Goal: Task Accomplishment & Management: Use online tool/utility

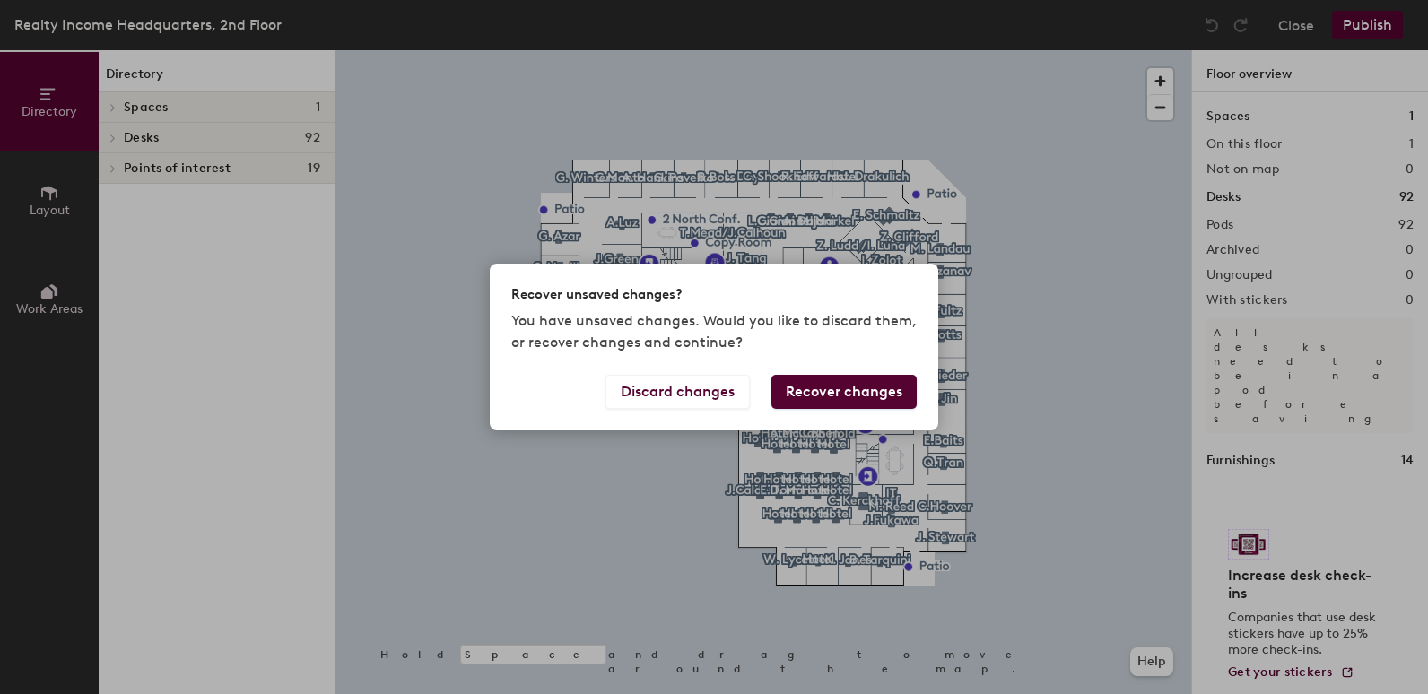
click at [868, 393] on button "Recover changes" at bounding box center [843, 392] width 145 height 34
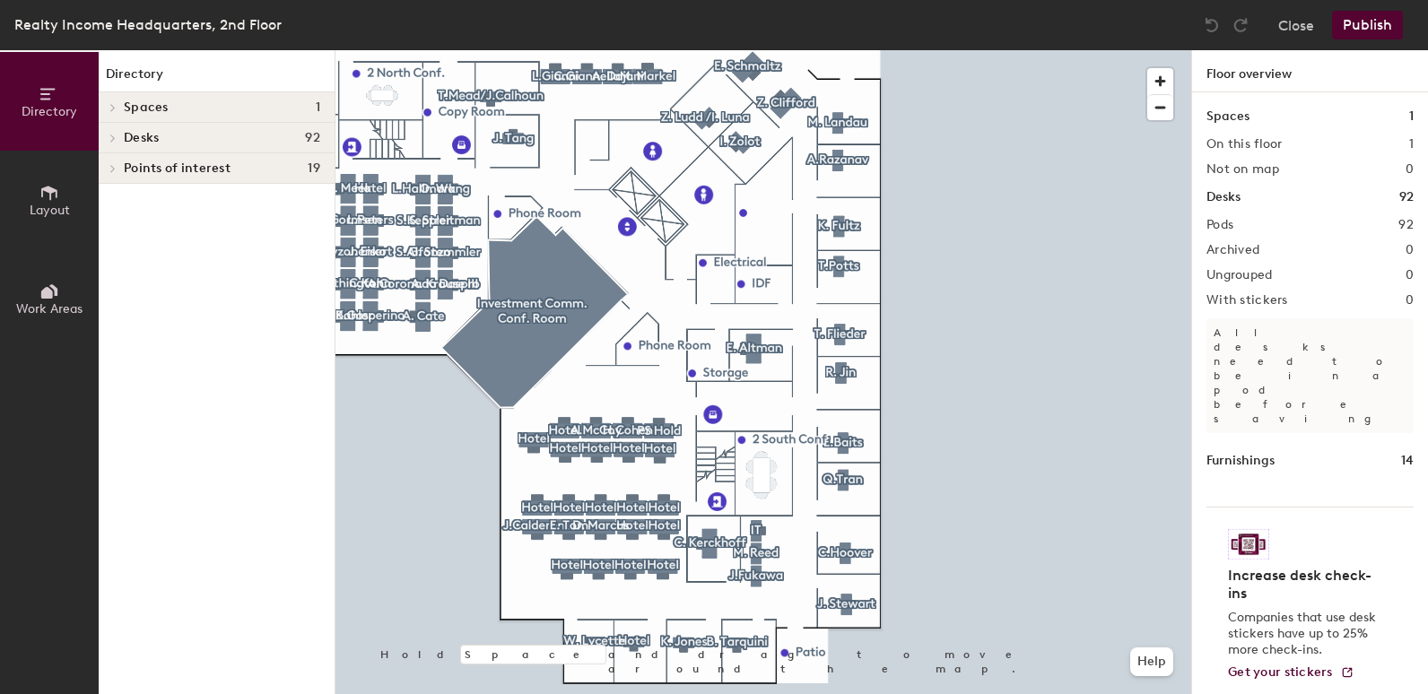
click at [1245, 387] on div "Directory Layout Work Areas Directory Spaces 1 Investment Comm. Conf. Room Desk…" at bounding box center [714, 372] width 1428 height 644
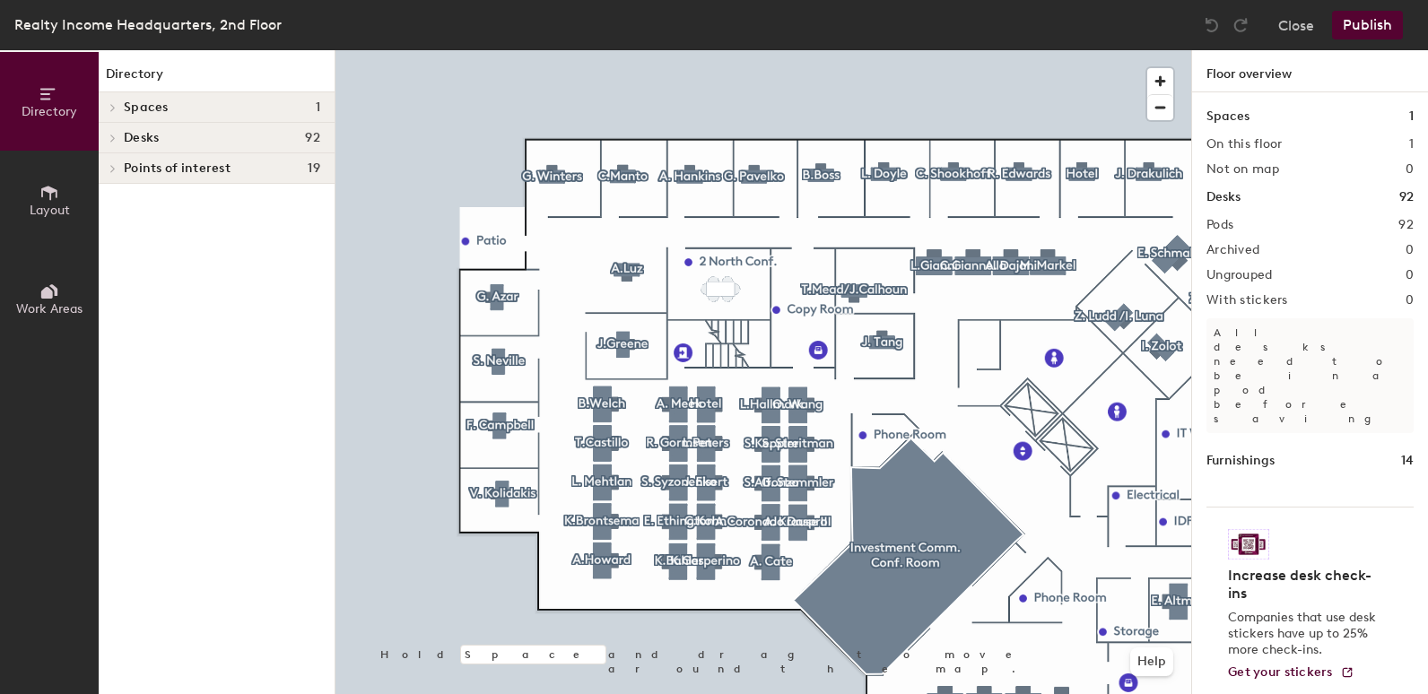
click at [627, 50] on div at bounding box center [763, 50] width 856 height 0
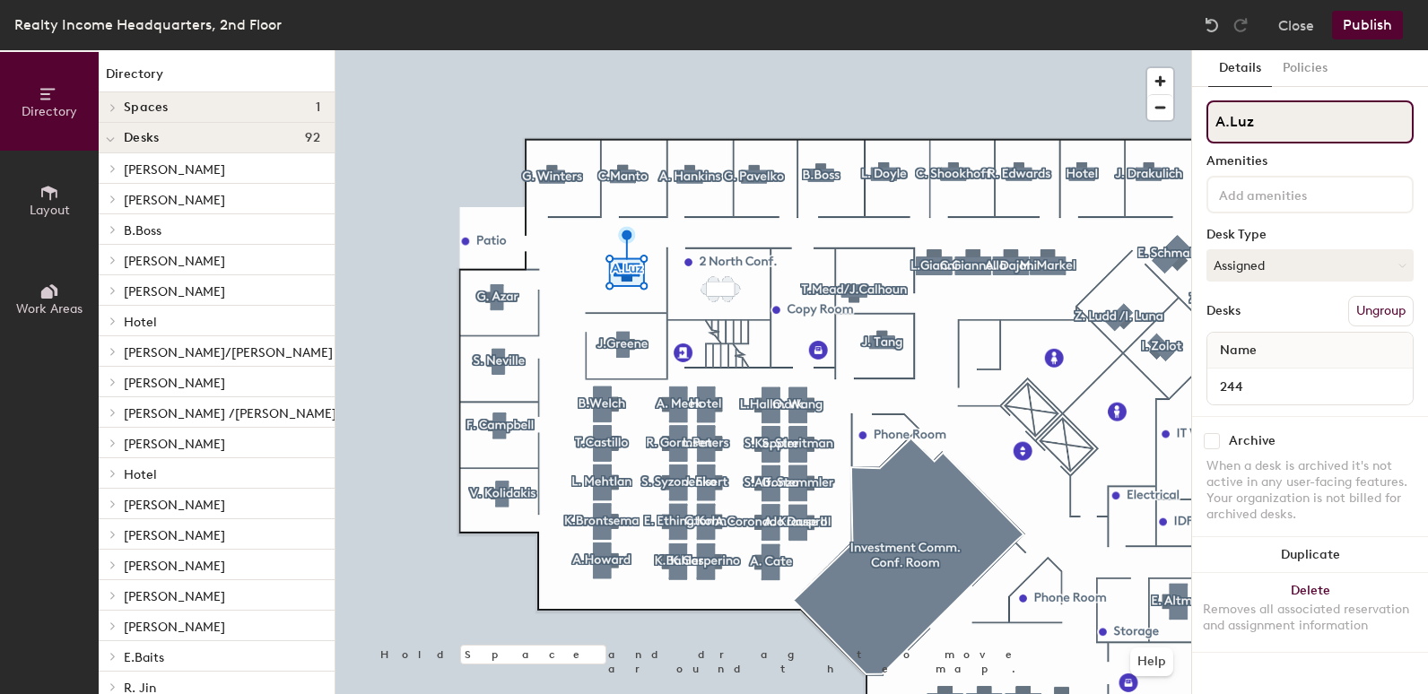
click at [1261, 126] on input "A.Luz" at bounding box center [1309, 121] width 207 height 43
type input "A"
type input "[PERSON_NAME]"
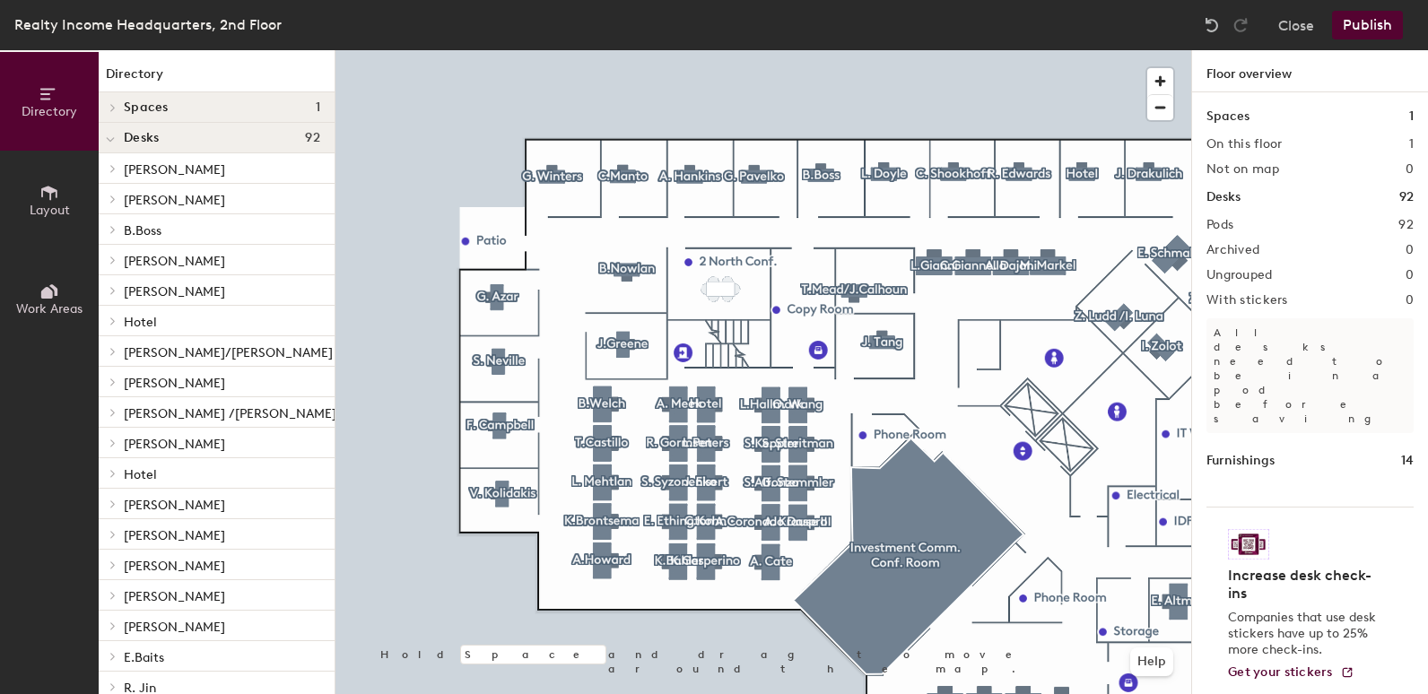
click at [1376, 16] on button "Publish" at bounding box center [1367, 25] width 71 height 29
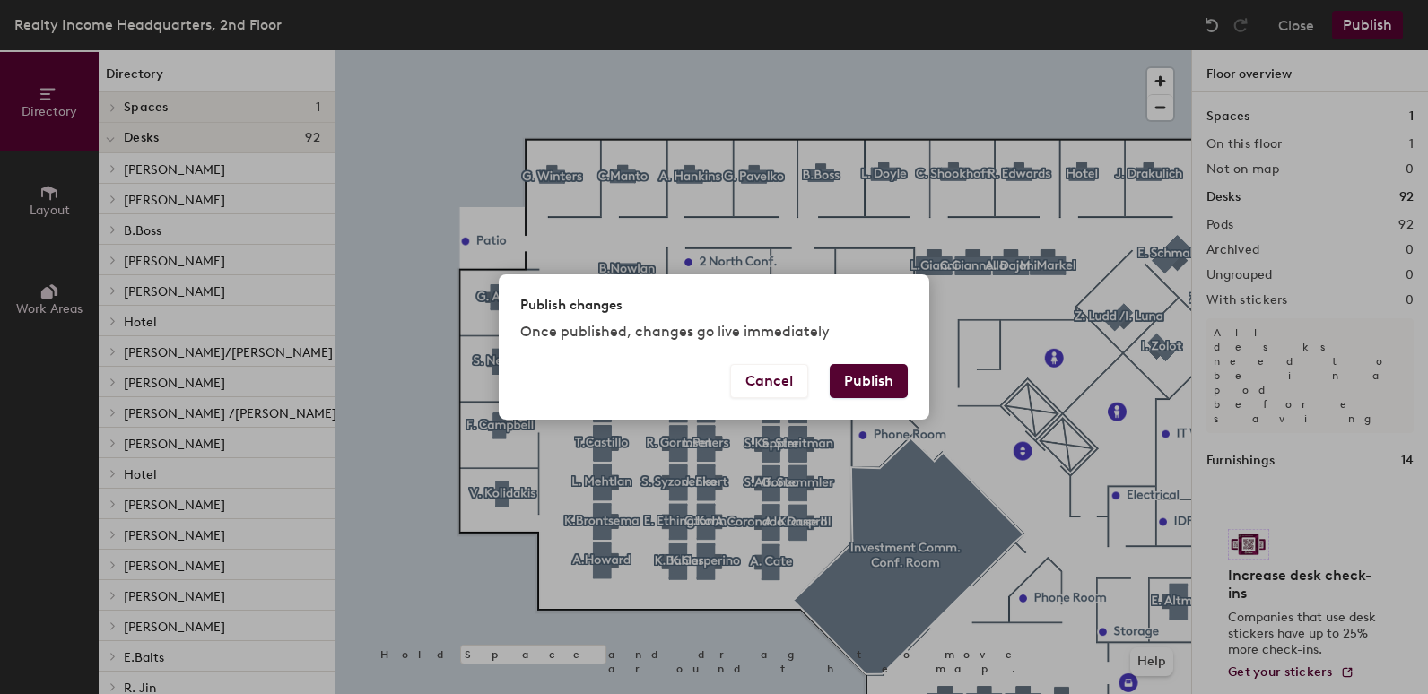
click at [878, 377] on button "Publish" at bounding box center [869, 381] width 78 height 34
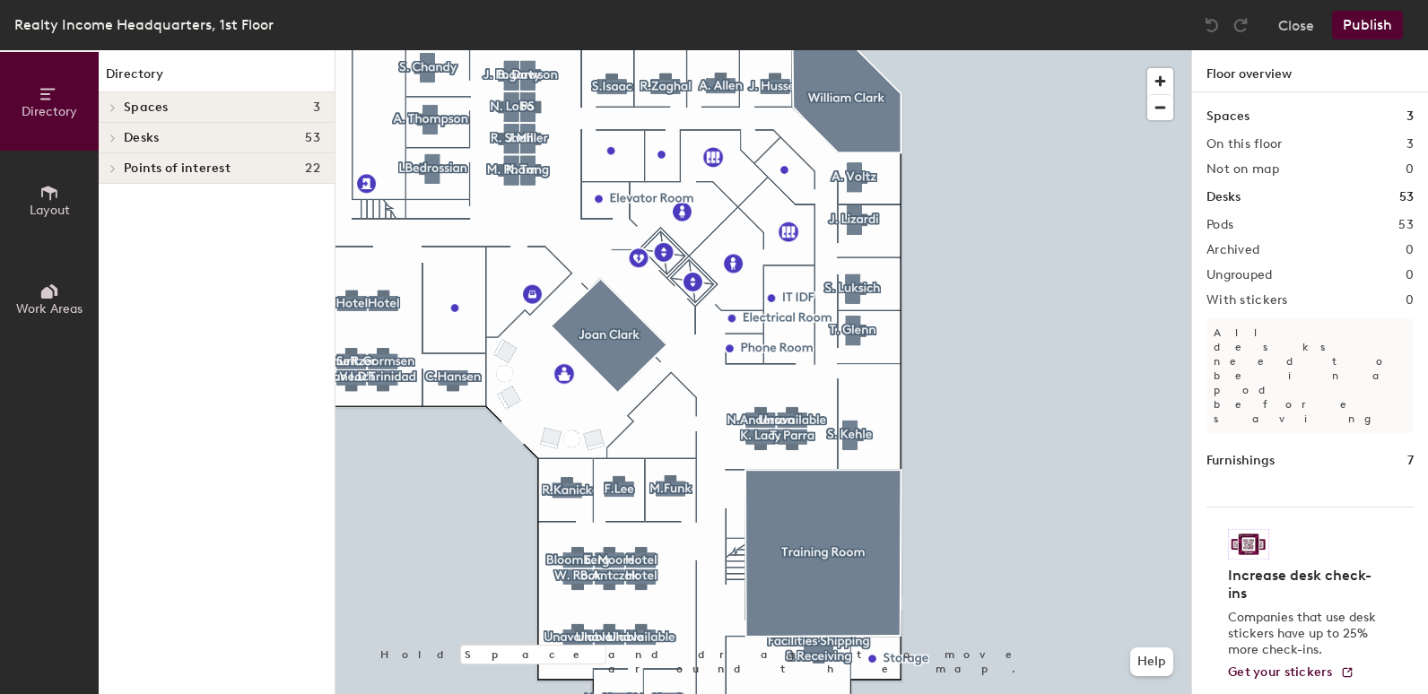
click at [1128, 0] on html "Skip navigation Schedule Office People Analytics Visits Deliveries Services Man…" at bounding box center [714, 347] width 1428 height 694
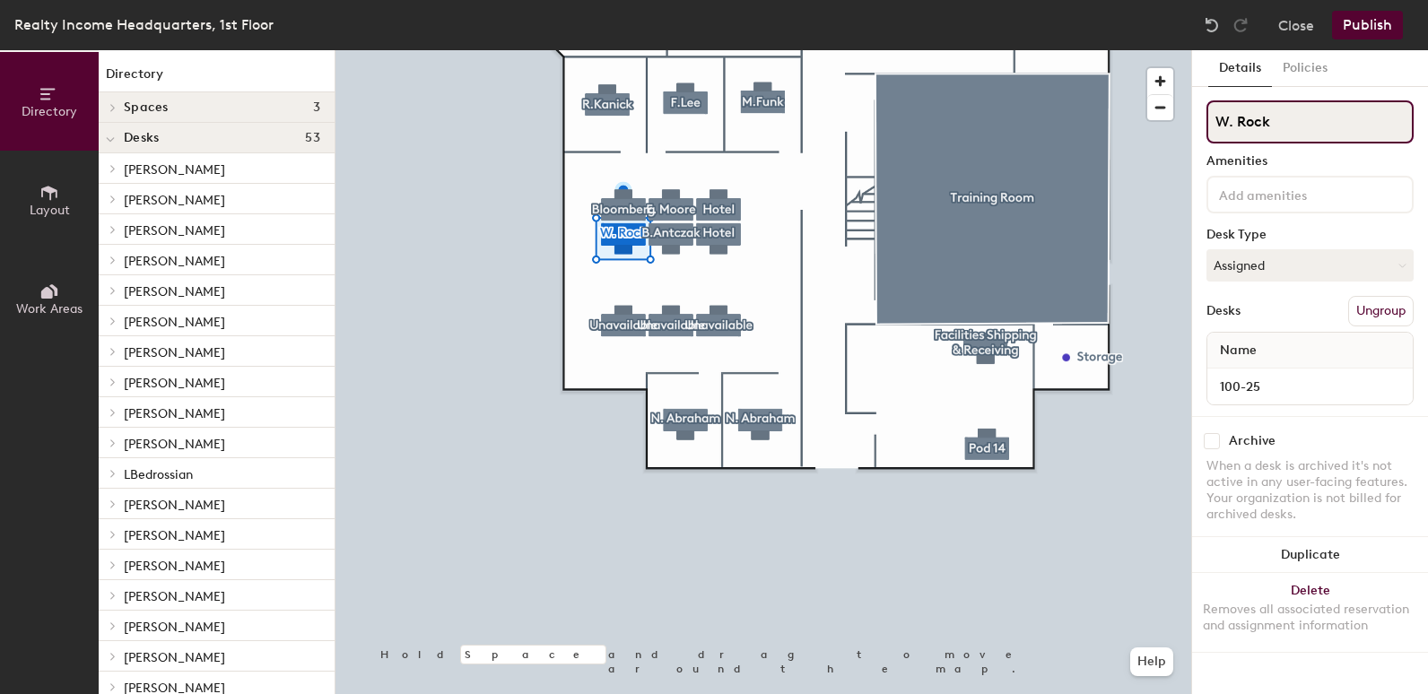
click at [1287, 125] on input "W. Rock" at bounding box center [1309, 121] width 207 height 43
type input "W"
type input "Hotel"
click at [1323, 258] on button "Assigned" at bounding box center [1309, 265] width 207 height 32
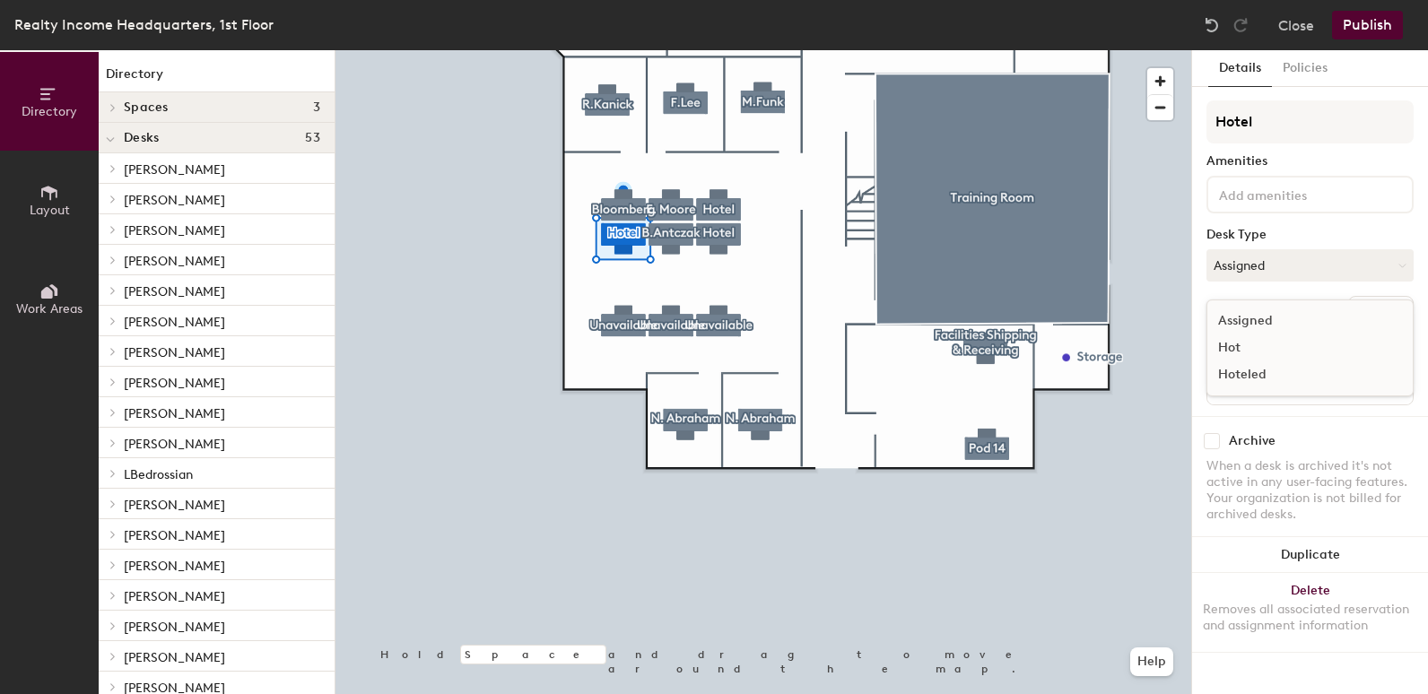
click at [1249, 370] on div "Hoteled" at bounding box center [1296, 374] width 179 height 27
click at [1380, 29] on button "Publish" at bounding box center [1367, 25] width 71 height 29
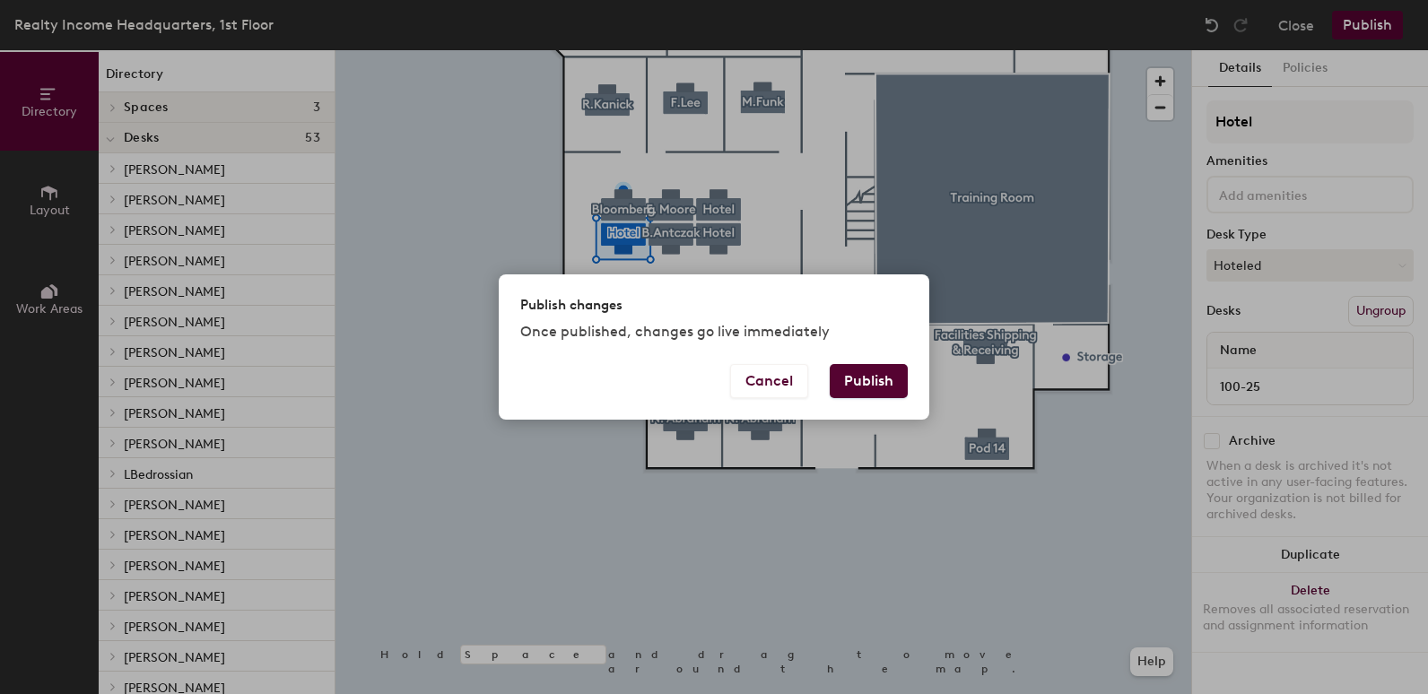
click at [867, 382] on button "Publish" at bounding box center [869, 381] width 78 height 34
